Goal: Task Accomplishment & Management: Manage account settings

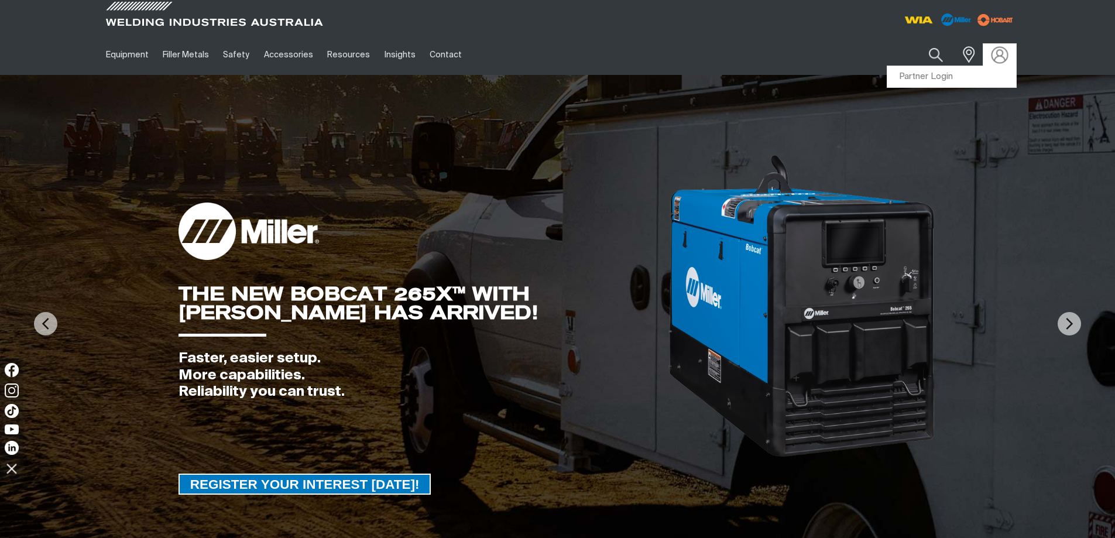
click at [1000, 48] on img at bounding box center [999, 54] width 17 height 17
click at [948, 78] on img at bounding box center [557, 323] width 1115 height 497
click at [974, 86] on link "Partner Login" at bounding box center [951, 77] width 129 height 22
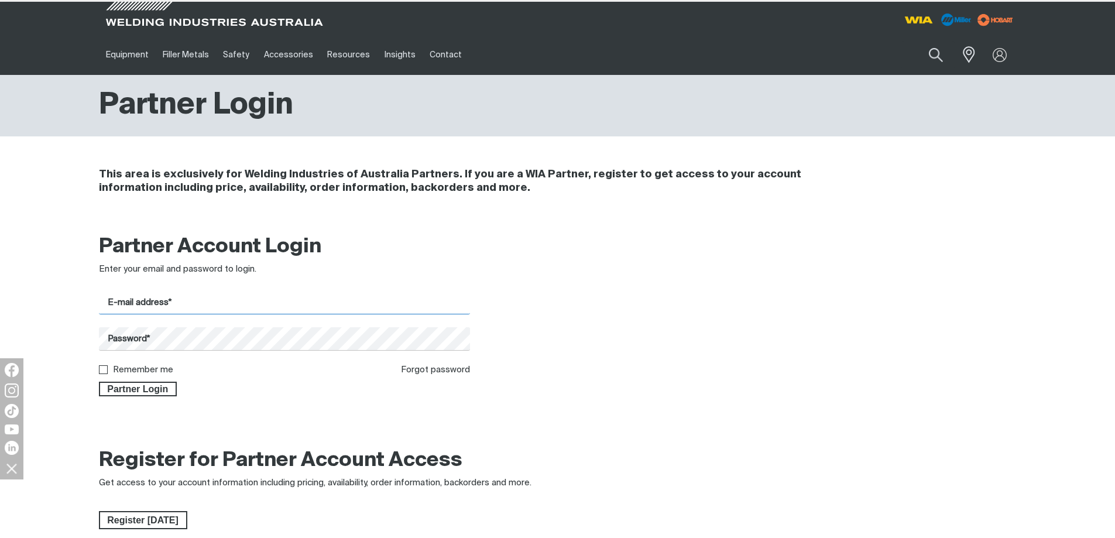
type input "[PERSON_NAME][EMAIL_ADDRESS][PERSON_NAME][DOMAIN_NAME]"
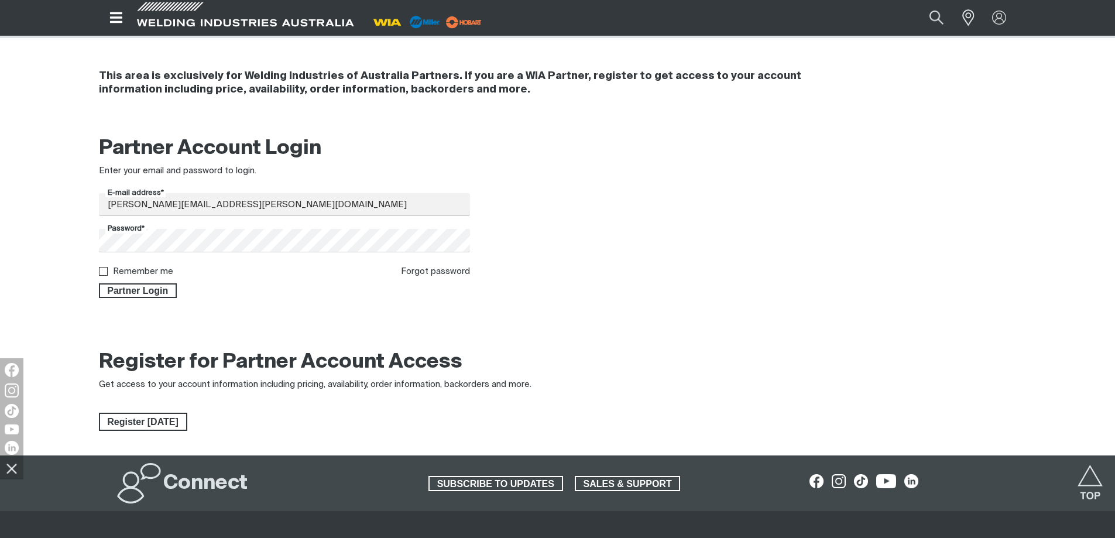
scroll to position [59, 0]
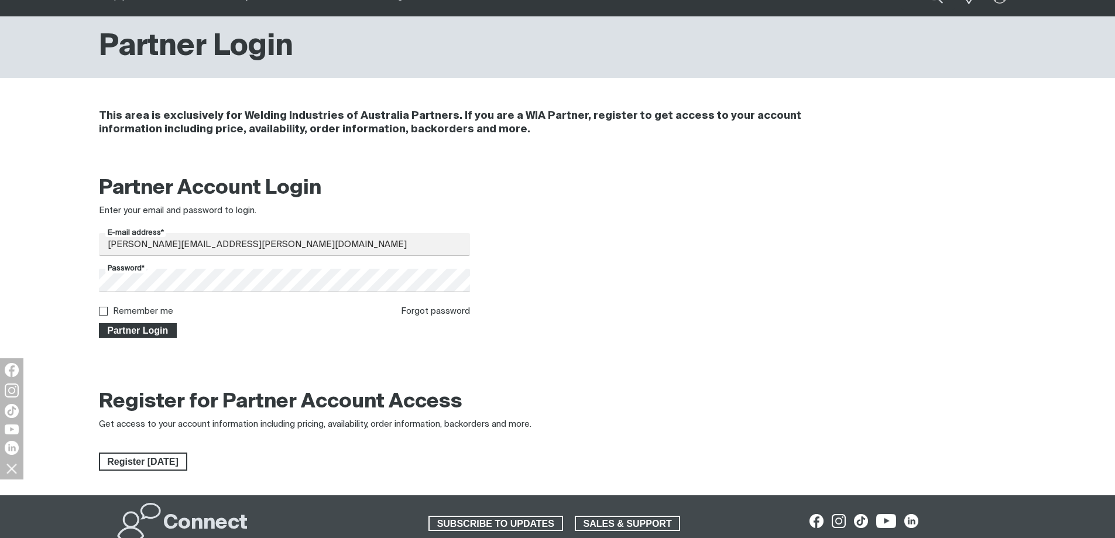
click at [146, 330] on span "Partner Login" at bounding box center [138, 330] width 76 height 15
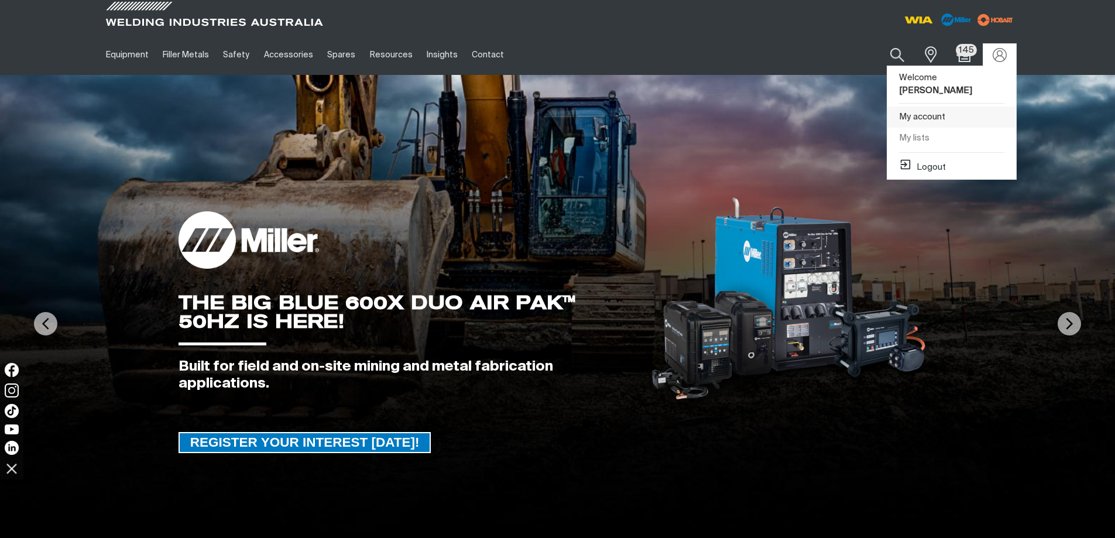
click at [933, 118] on link "My account" at bounding box center [951, 118] width 129 height 22
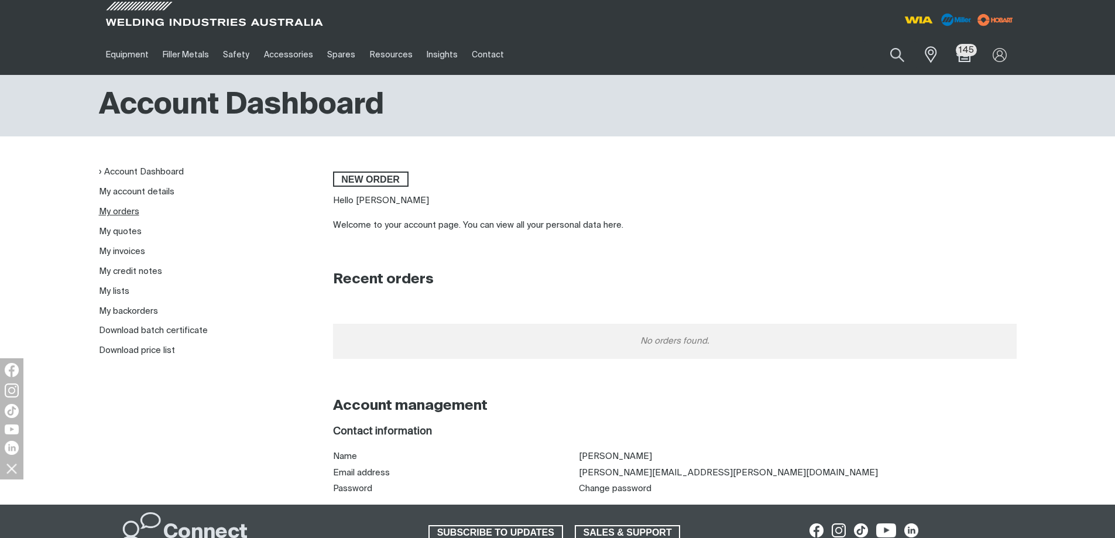
click at [127, 210] on link "My orders" at bounding box center [119, 211] width 40 height 9
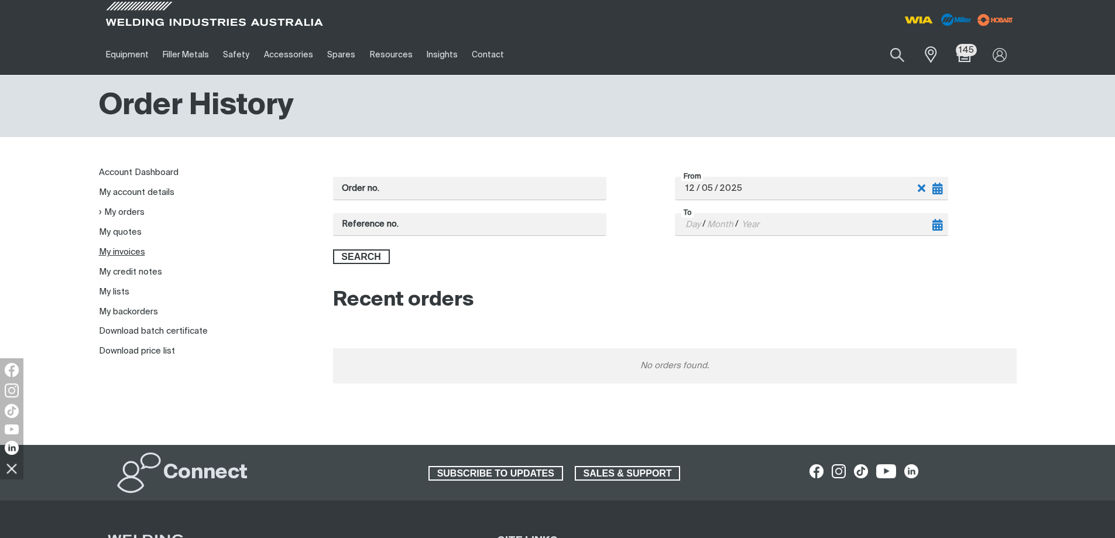
click at [128, 253] on link "My invoices" at bounding box center [122, 252] width 46 height 9
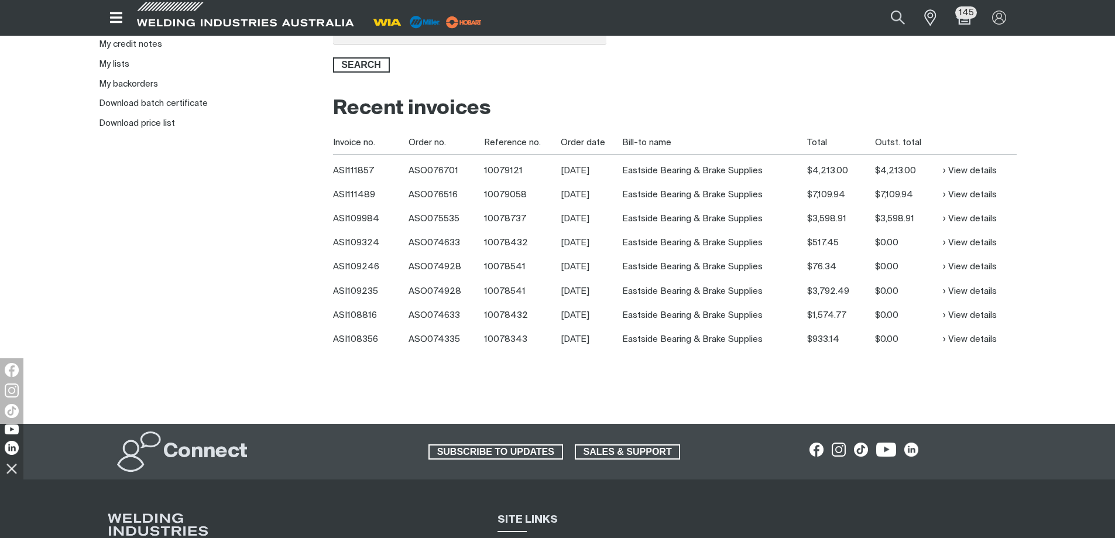
scroll to position [234, 0]
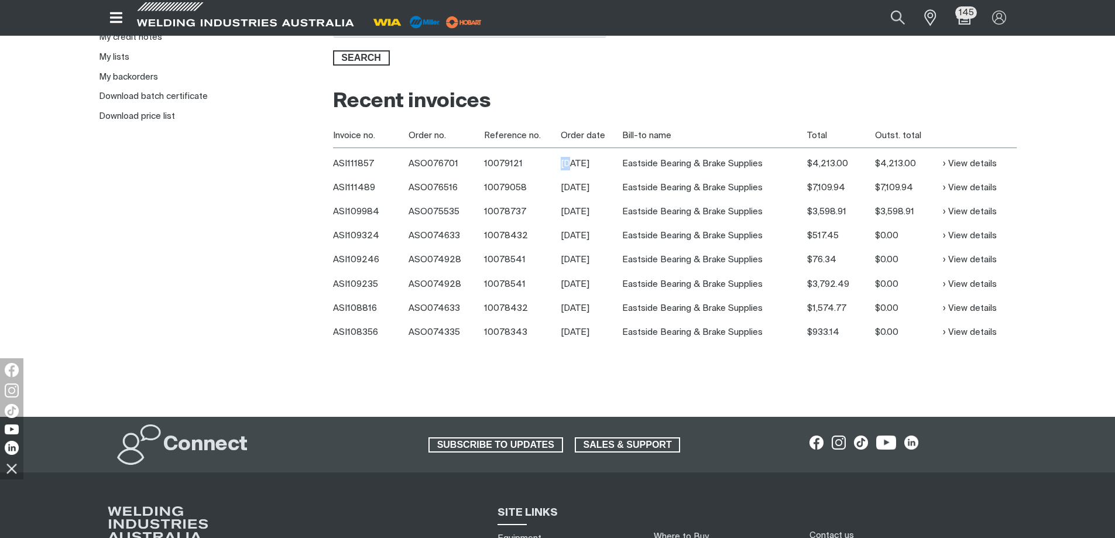
drag, startPoint x: 569, startPoint y: 165, endPoint x: 555, endPoint y: 164, distance: 14.7
click at [555, 164] on tr "ASI111857 ASO076701 10079121 [DATE] Eastside Bearing & Brake Supplies $4,213.00…" at bounding box center [675, 162] width 684 height 28
click at [983, 159] on link "View details" at bounding box center [970, 163] width 54 height 13
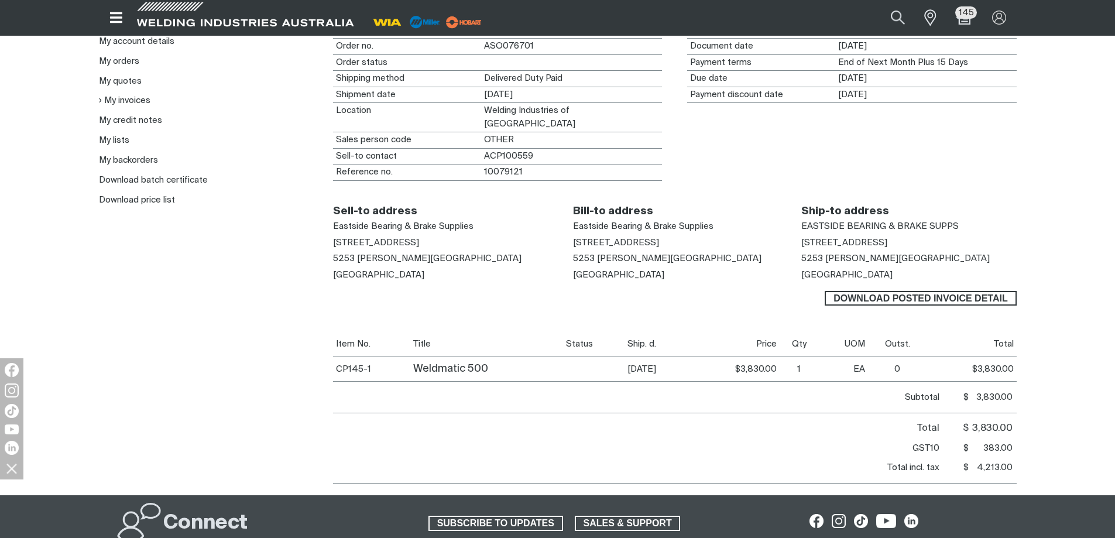
scroll to position [117, 0]
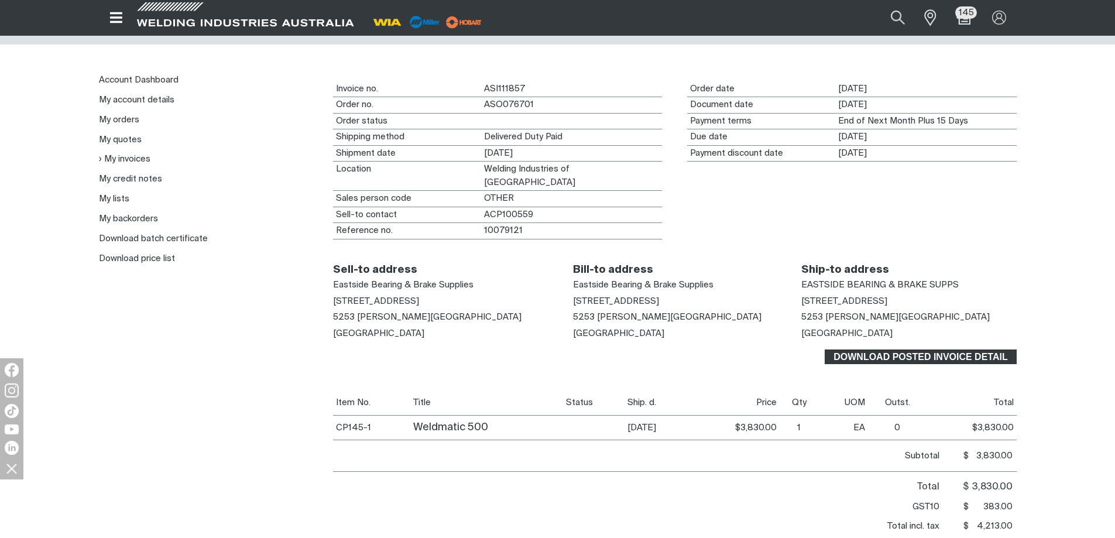
click at [980, 351] on span "Download Posted invoice detail" at bounding box center [920, 356] width 189 height 15
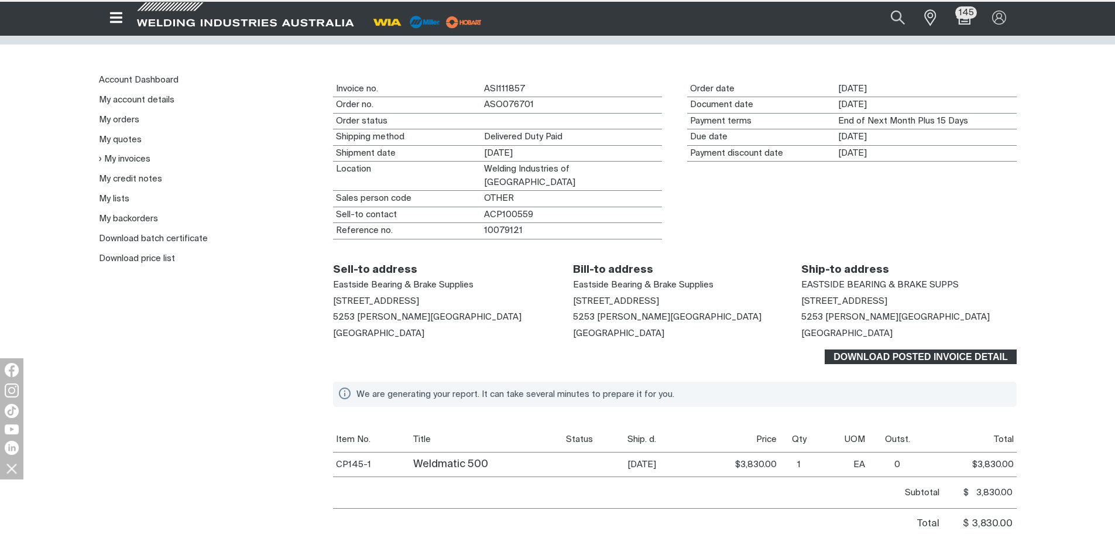
drag, startPoint x: 980, startPoint y: 351, endPoint x: 919, endPoint y: 353, distance: 60.9
click at [920, 353] on span "Download Posted invoice detail" at bounding box center [920, 356] width 189 height 15
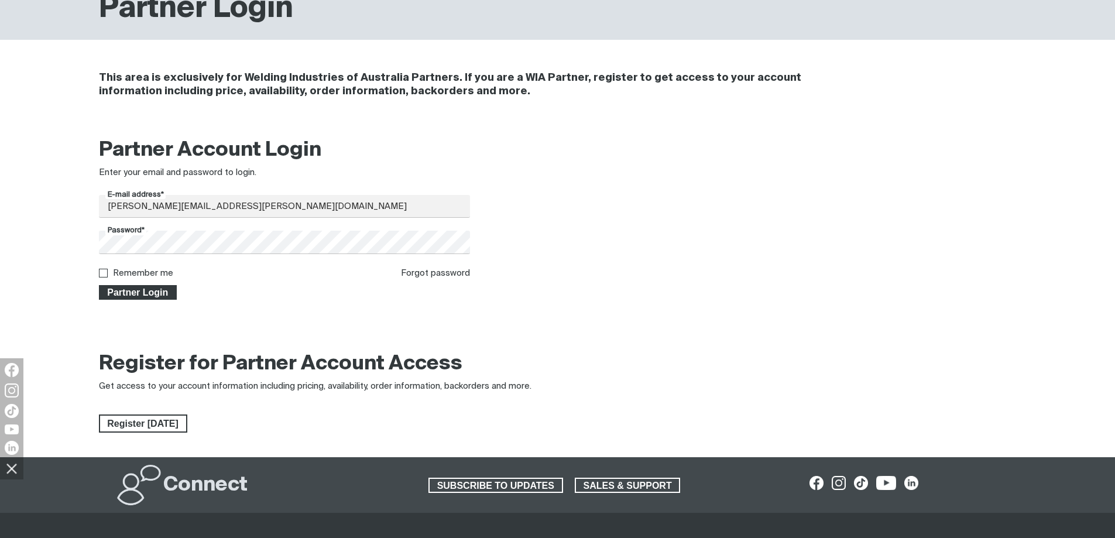
scroll to position [117, 0]
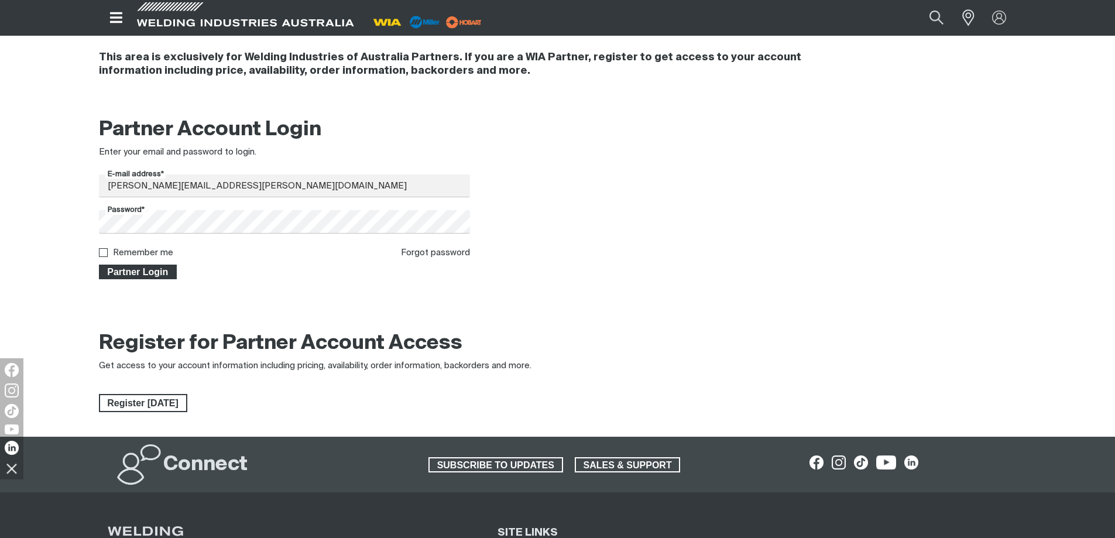
click at [142, 273] on span "Partner Login" at bounding box center [138, 272] width 76 height 15
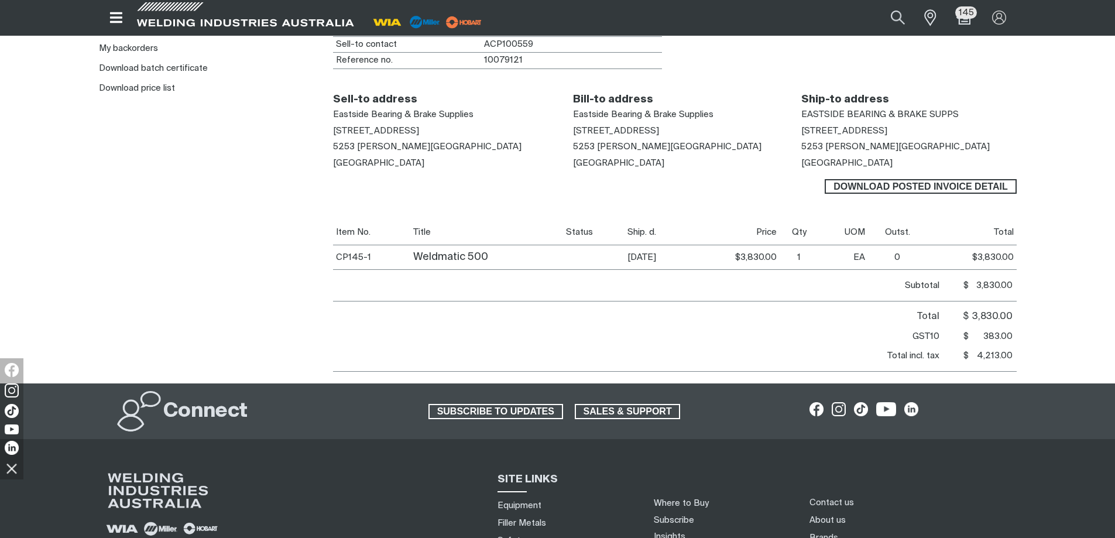
scroll to position [293, 0]
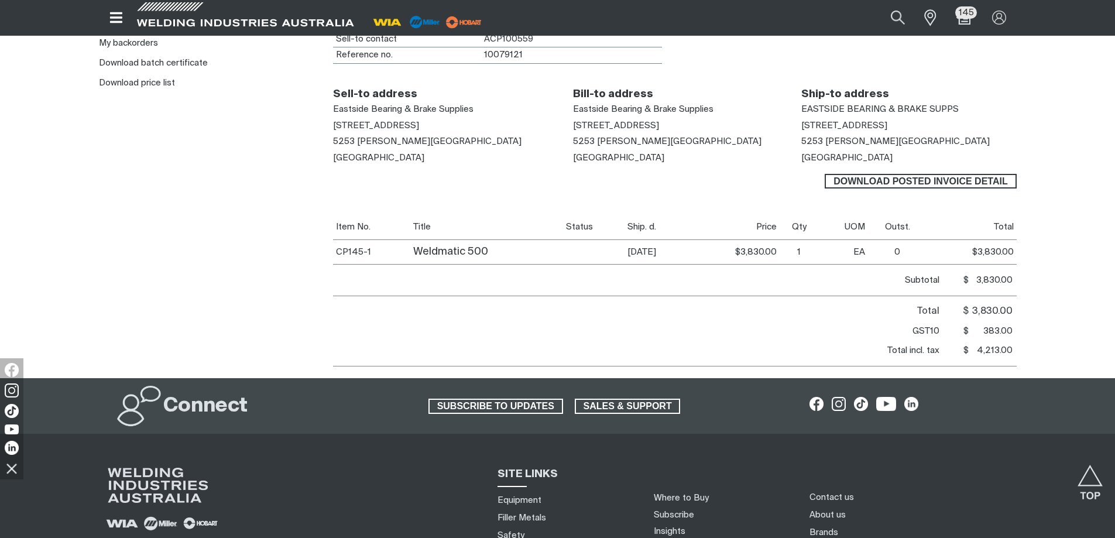
click at [793, 258] on td "1" at bounding box center [799, 251] width 39 height 25
drag, startPoint x: 730, startPoint y: 241, endPoint x: 579, endPoint y: 248, distance: 151.2
click at [581, 248] on tr "CP145-1 Weldmatic 500 [DATE] $3,830.00 $3830 1 EA 0 $3,830.00 $3830" at bounding box center [675, 251] width 684 height 25
click at [624, 253] on td "[DATE]" at bounding box center [657, 251] width 66 height 25
drag, startPoint x: 667, startPoint y: 253, endPoint x: 607, endPoint y: 257, distance: 59.3
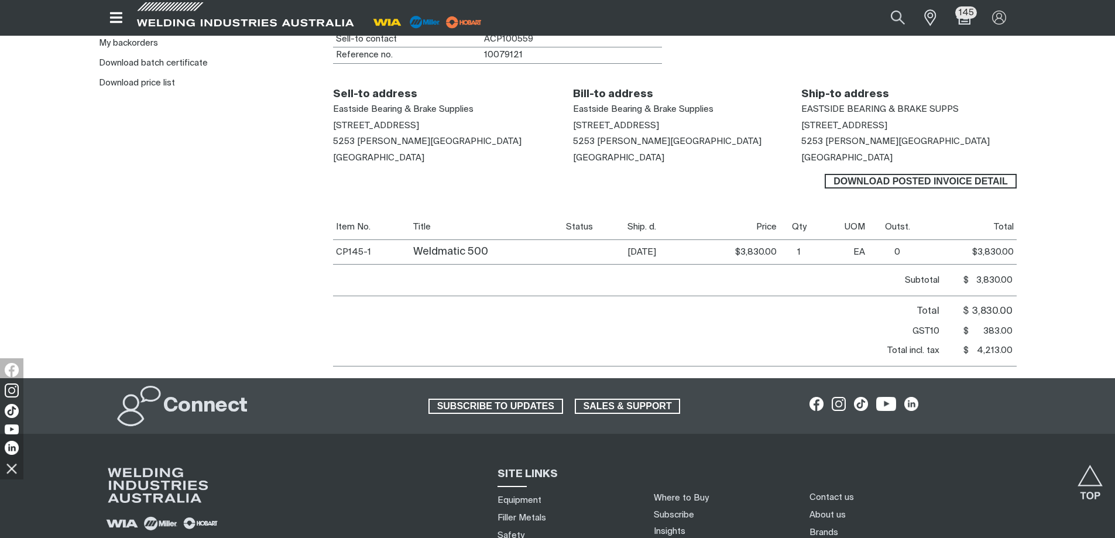
click at [624, 258] on td "[DATE]" at bounding box center [657, 251] width 66 height 25
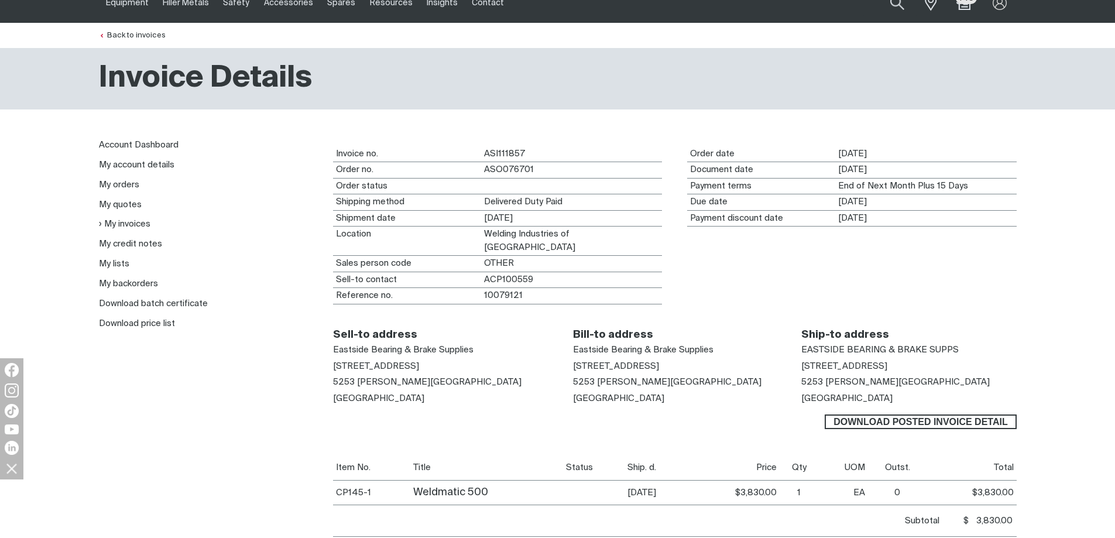
scroll to position [117, 0]
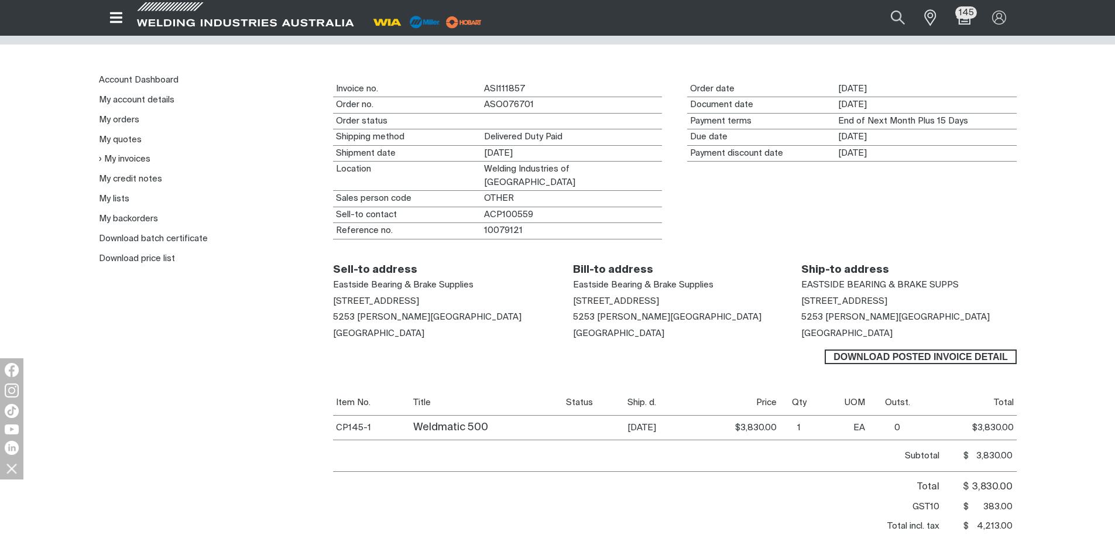
drag, startPoint x: 687, startPoint y: 105, endPoint x: 633, endPoint y: 108, distance: 53.4
click at [687, 108] on div "Document date [DATE]" at bounding box center [851, 105] width 329 height 16
click at [128, 120] on link "My orders" at bounding box center [119, 119] width 40 height 9
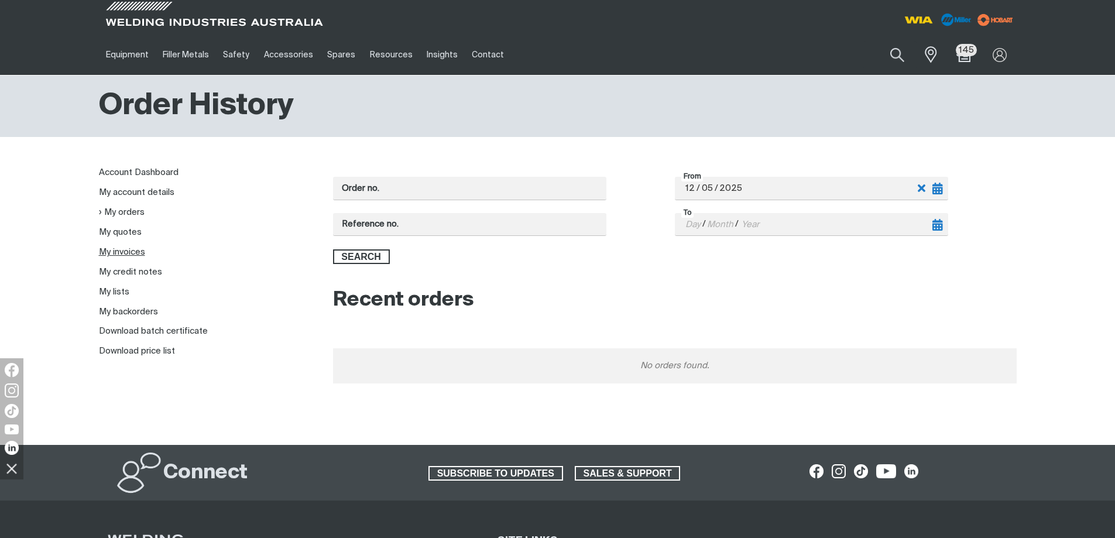
click at [122, 253] on link "My invoices" at bounding box center [122, 252] width 46 height 9
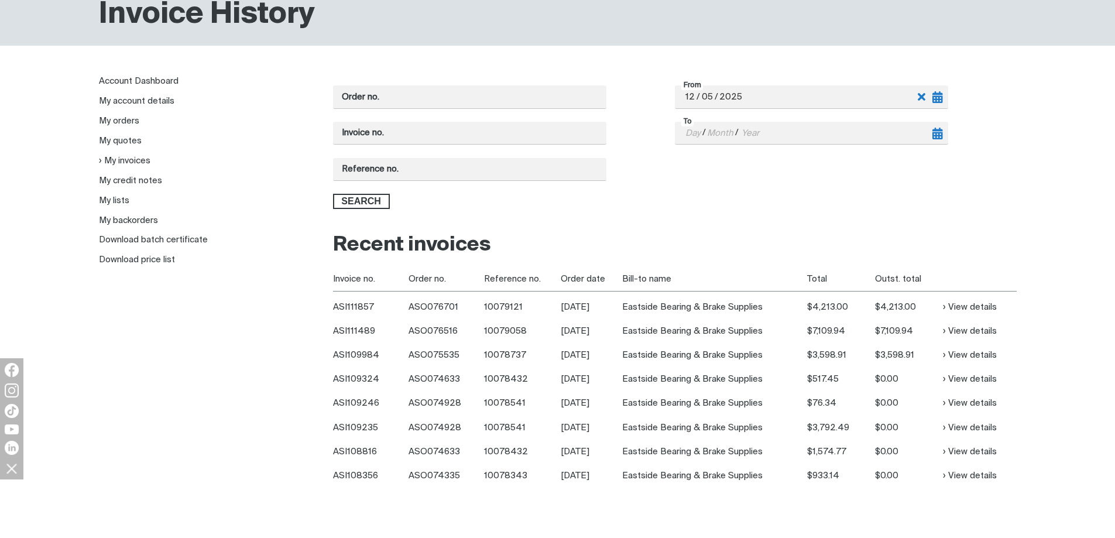
scroll to position [117, 0]
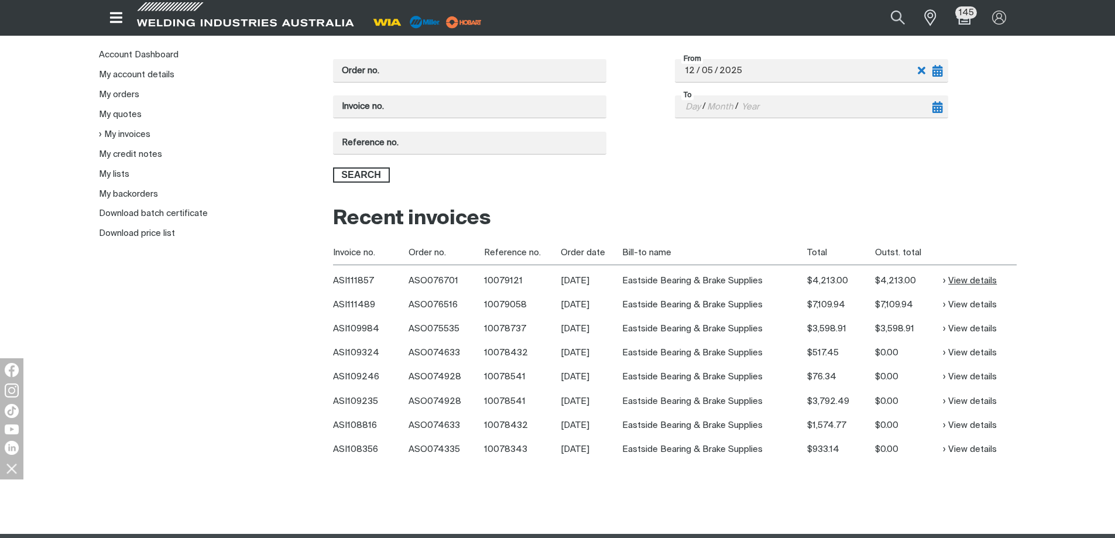
click at [979, 280] on link "View details" at bounding box center [970, 280] width 54 height 13
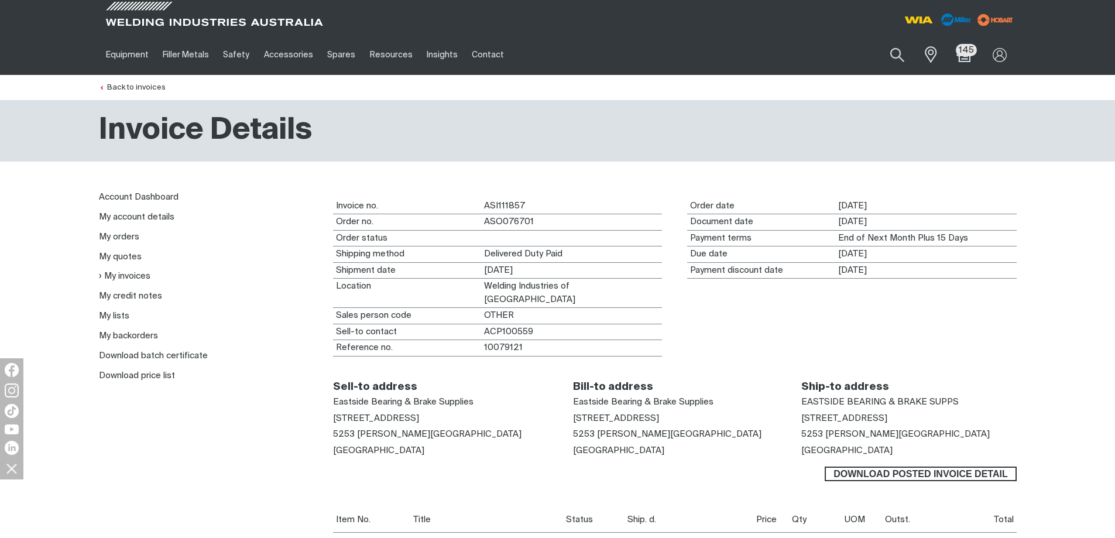
click at [778, 288] on div "Invoice no. ASI111857 Order no. ASO076701 Order status Shipping method Delivere…" at bounding box center [675, 277] width 684 height 158
drag, startPoint x: 639, startPoint y: 239, endPoint x: 799, endPoint y: 225, distance: 161.6
click at [799, 225] on div "Invoice no. ASI111857 Order no. ASO076701 Order status Shipping method Delivere…" at bounding box center [675, 277] width 684 height 158
click at [751, 248] on div "Invoice no. ASI111857 Order no. ASO076701 Order status Shipping method Delivere…" at bounding box center [675, 277] width 684 height 158
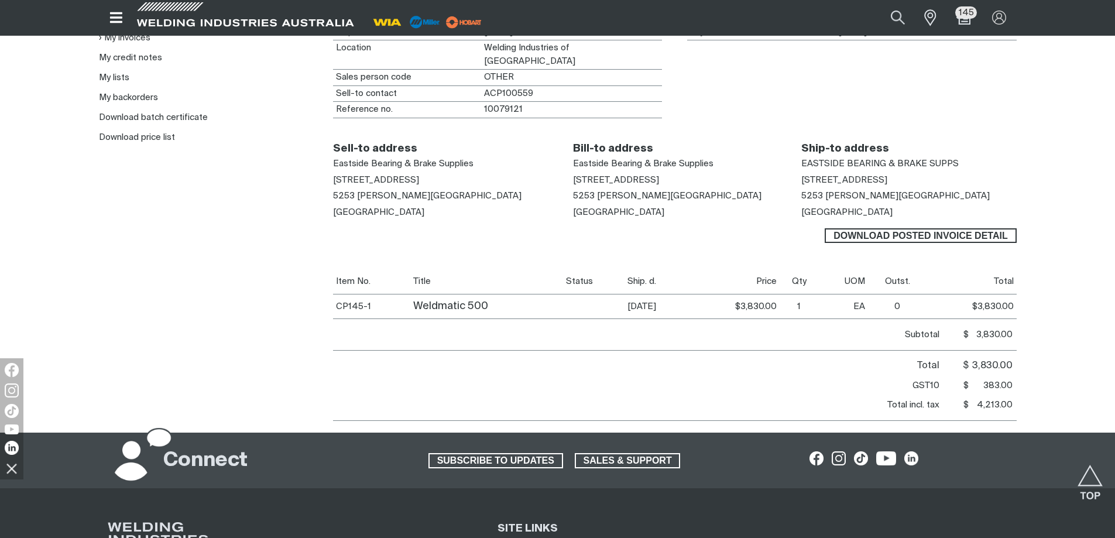
scroll to position [234, 0]
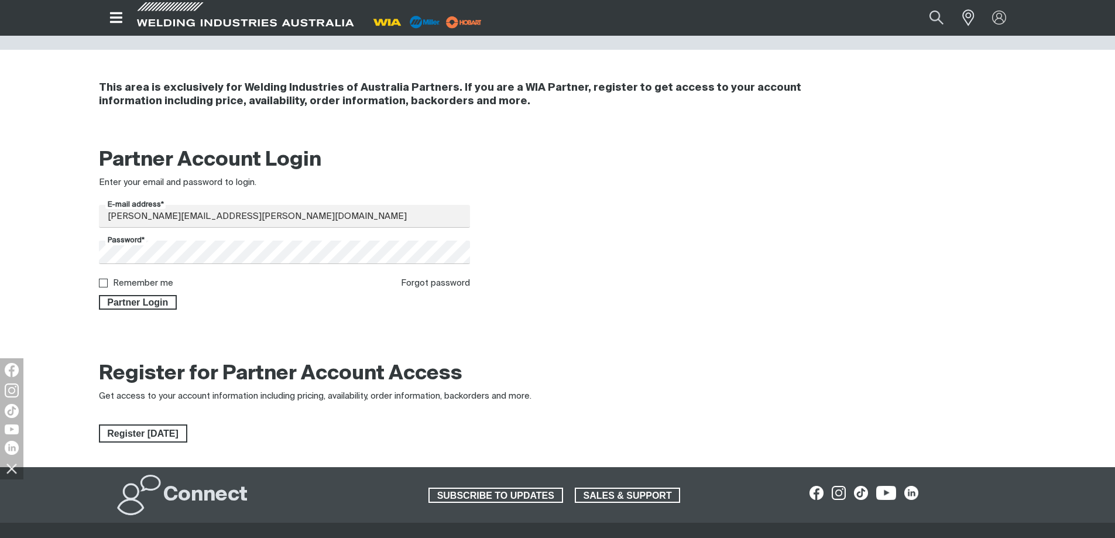
scroll to position [59, 0]
